Goal: Check status: Check status

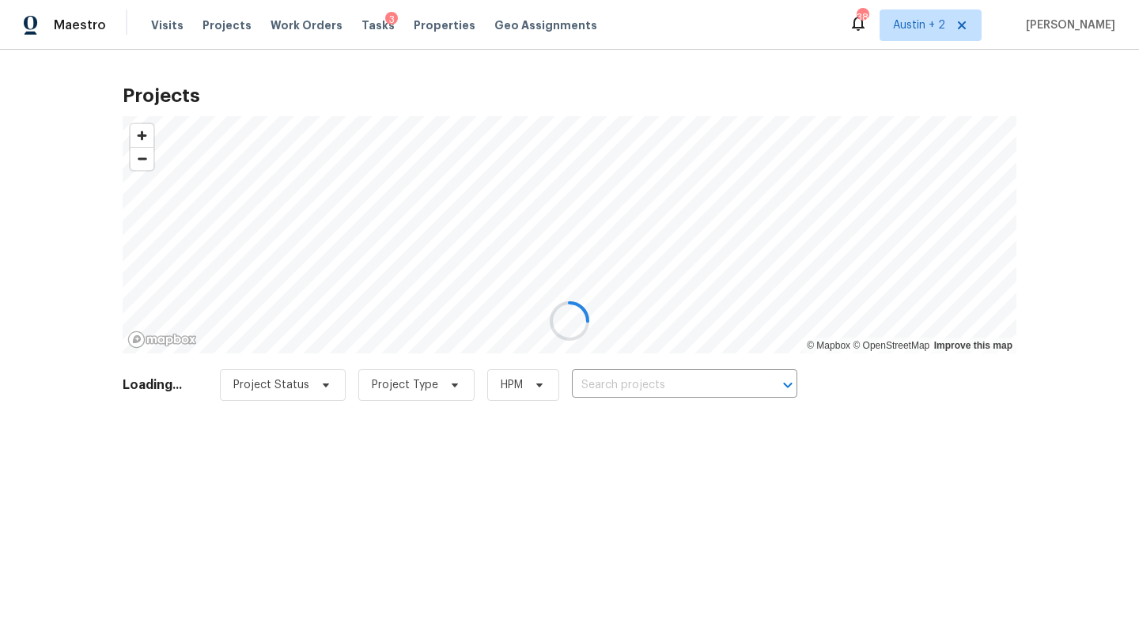
click at [613, 384] on input "text" at bounding box center [662, 385] width 181 height 25
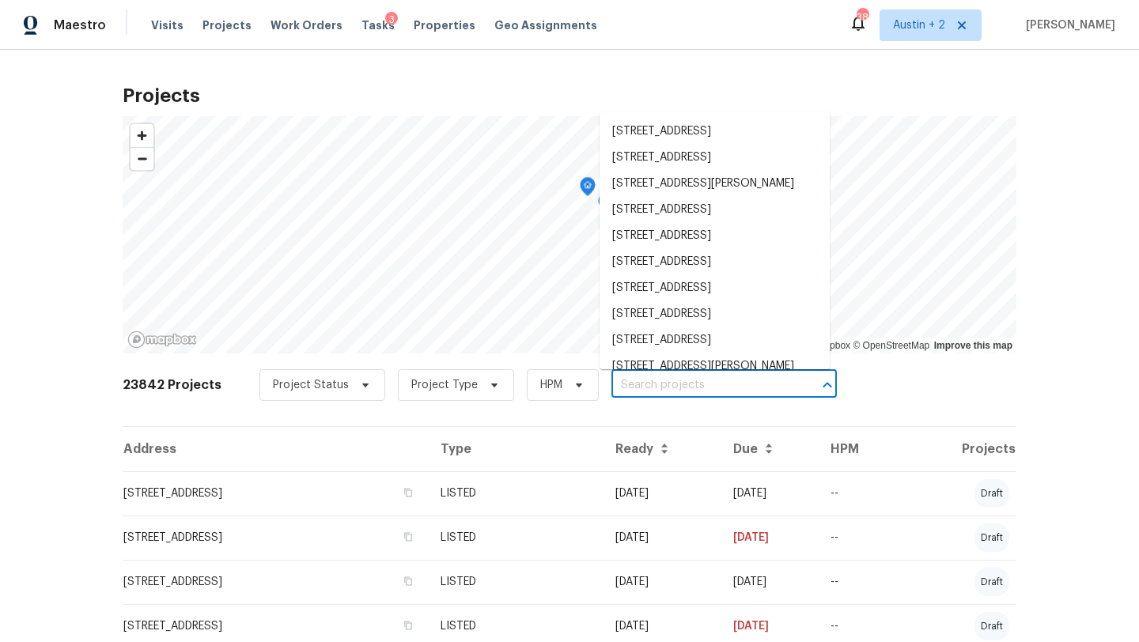
click at [613, 384] on input "text" at bounding box center [701, 385] width 181 height 25
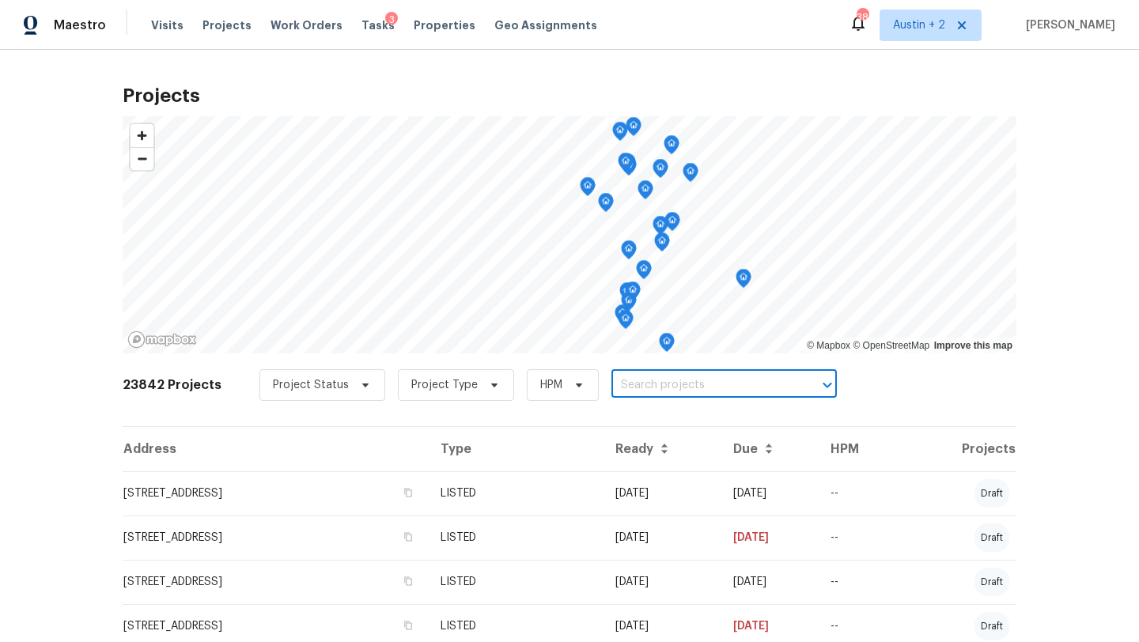
paste input "[STREET_ADDRESS]"
type input "[STREET_ADDRESS]"
click at [651, 425] on li "[STREET_ADDRESS]" at bounding box center [715, 420] width 230 height 26
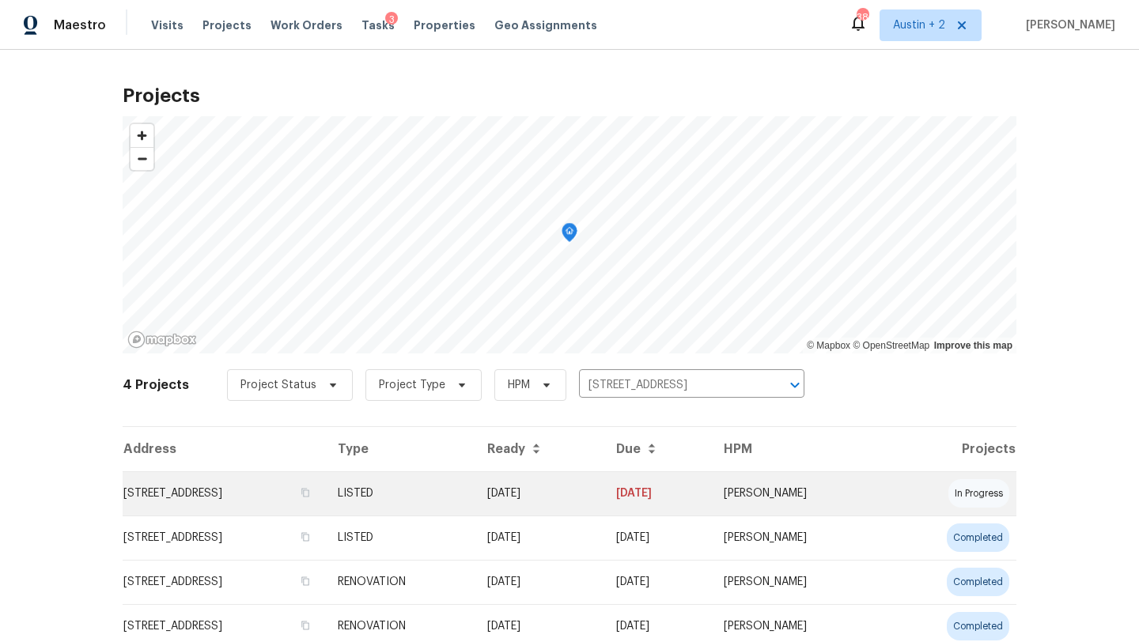
click at [167, 510] on td "[STREET_ADDRESS]" at bounding box center [224, 493] width 202 height 44
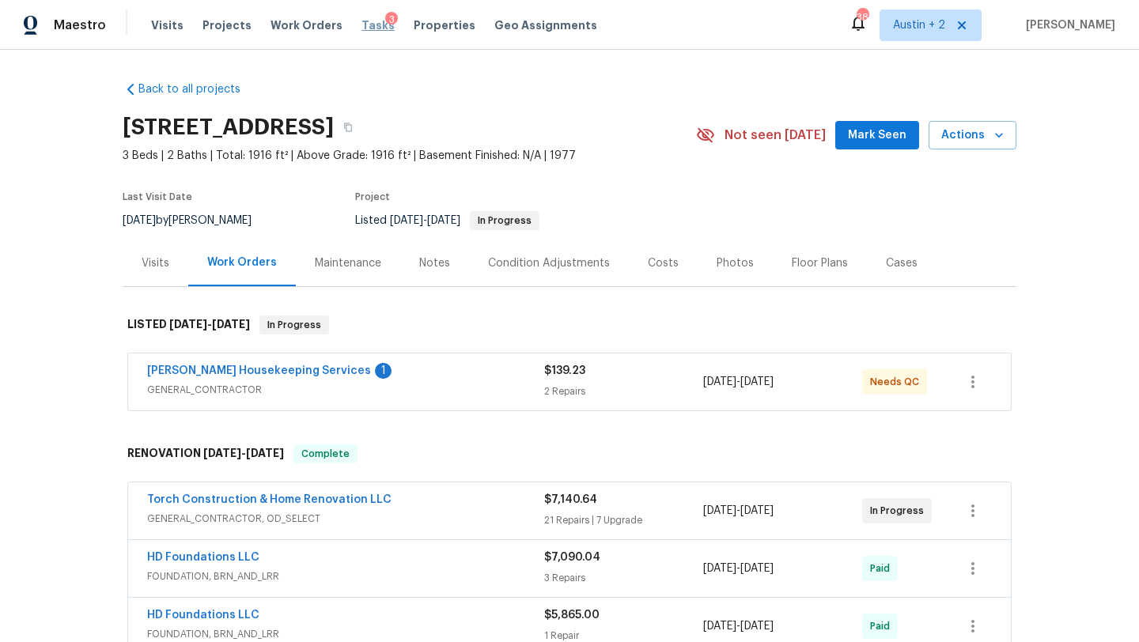
click at [367, 27] on span "Tasks" at bounding box center [377, 25] width 33 height 11
